Goal: Obtain resource: Download file/media

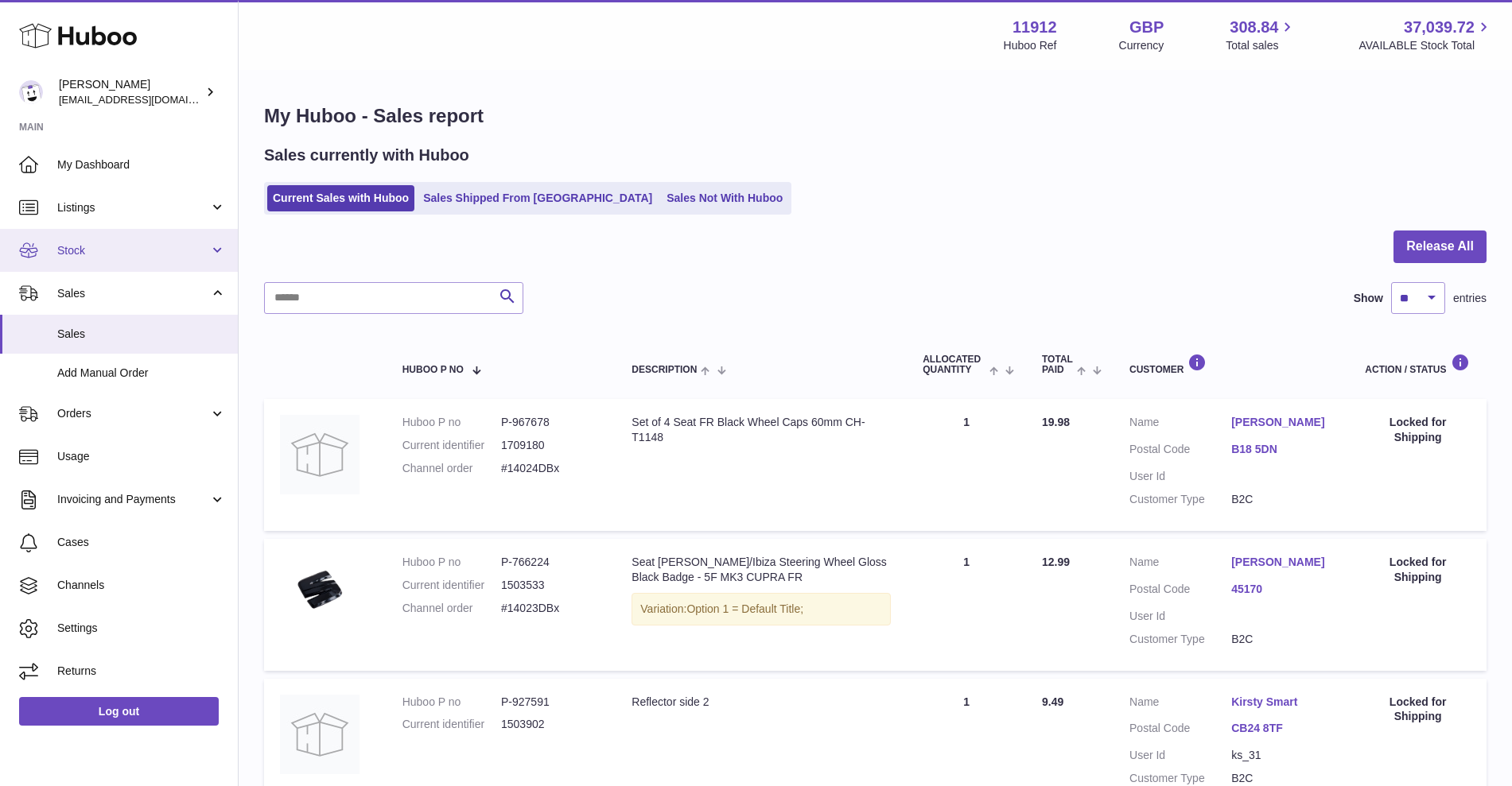
click at [170, 265] on link "Stock" at bounding box center [119, 250] width 238 height 43
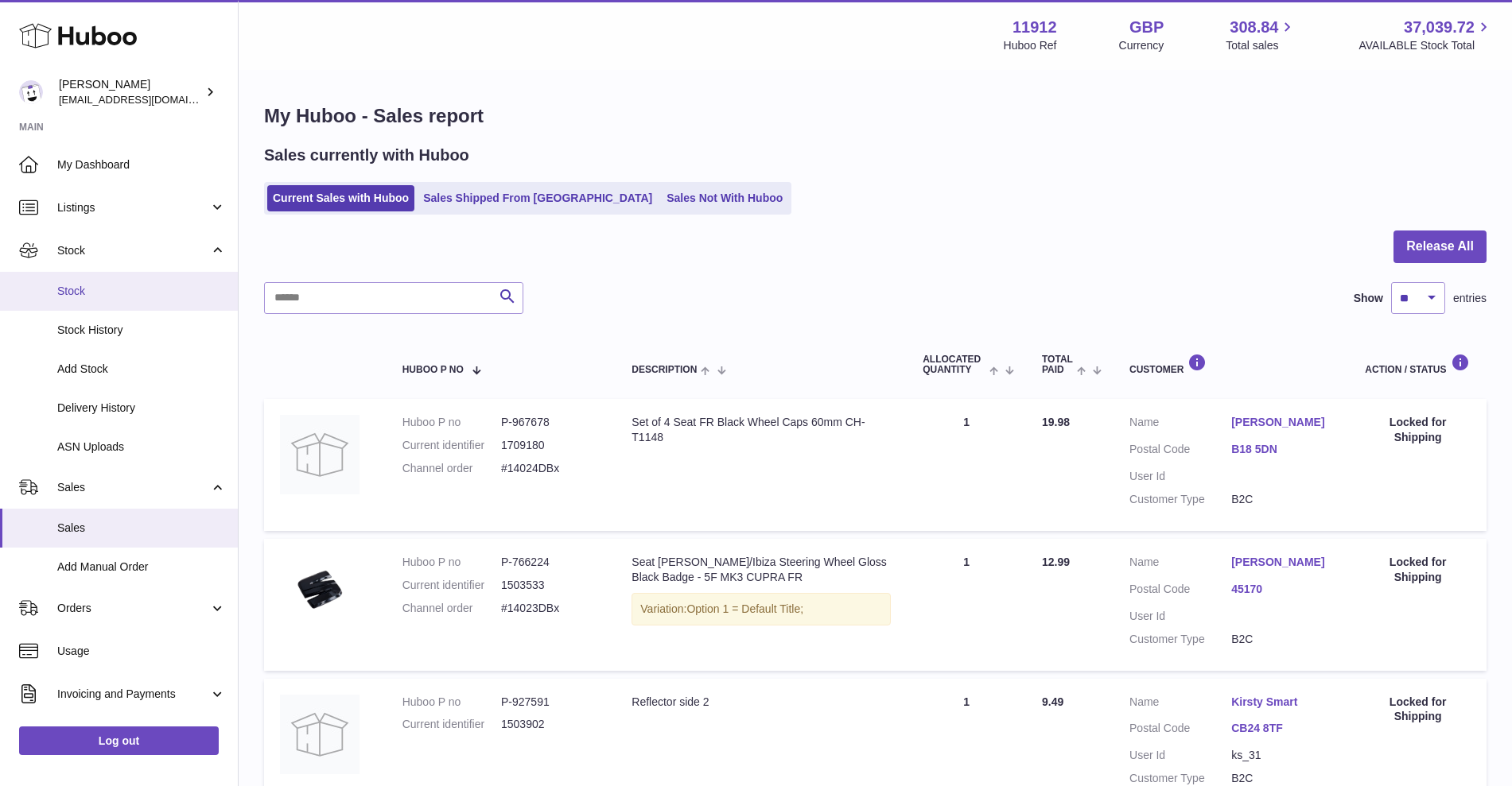
click at [156, 284] on span "Stock" at bounding box center [141, 291] width 169 height 15
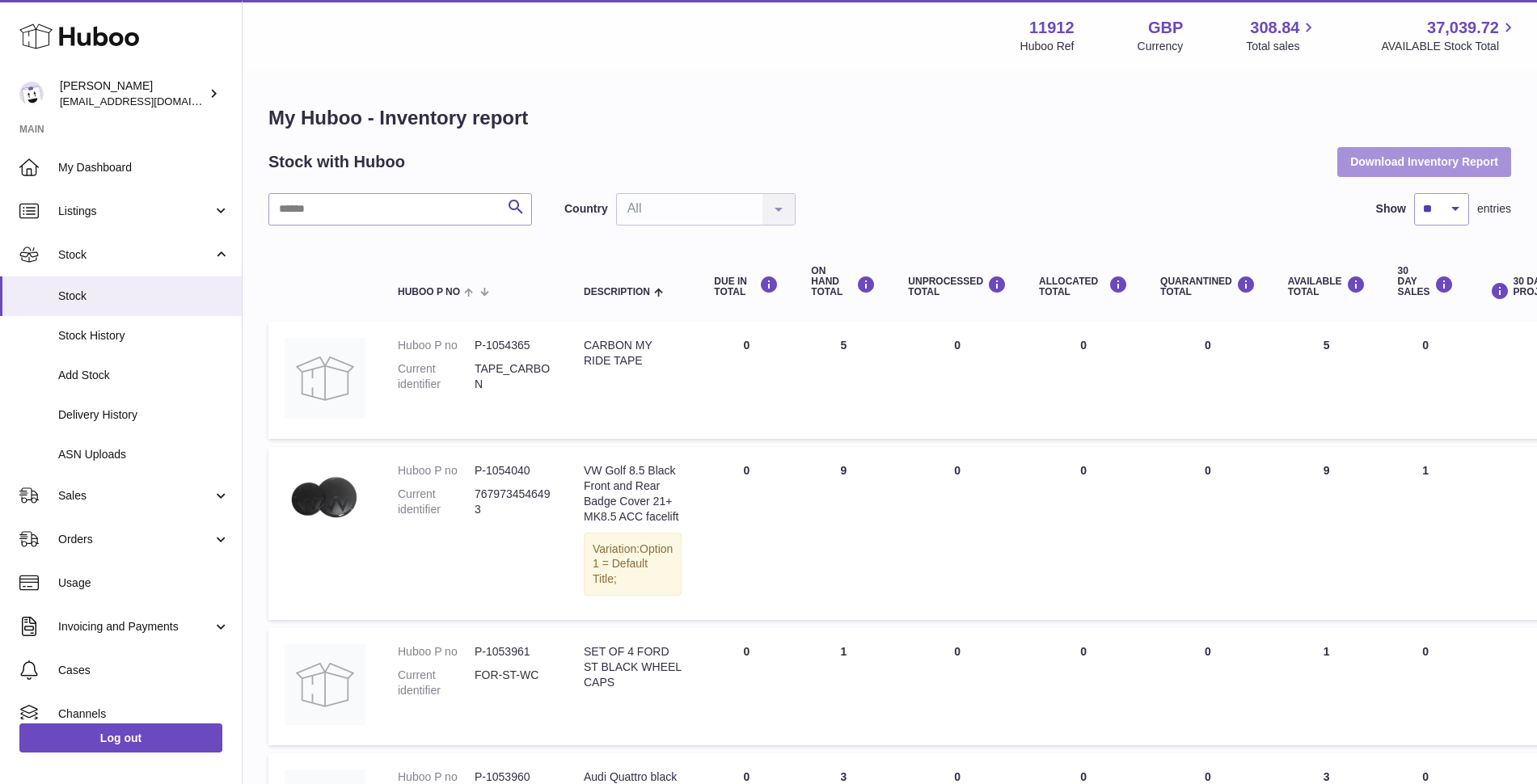
click at [1432, 167] on button "Download Inventory Report" at bounding box center [1424, 161] width 174 height 29
